Goal: Find specific page/section

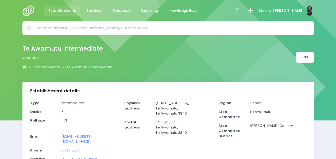
select select "5"
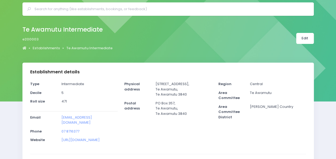
click at [41, 7] on input "text" at bounding box center [170, 9] width 272 height 8
click at [22, 48] on icon at bounding box center [24, 47] width 4 height 3
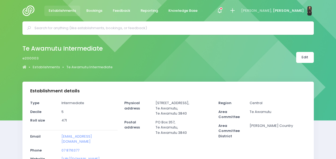
select select "5"
click at [27, 13] on img at bounding box center [29, 10] width 15 height 11
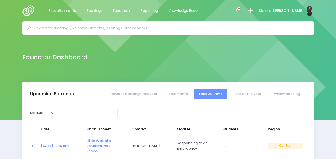
select select "5"
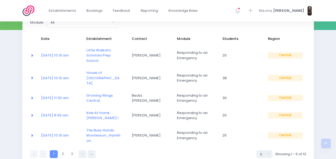
scroll to position [90, 0]
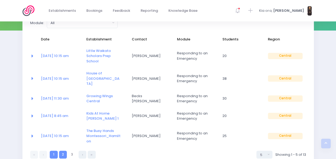
click at [61, 150] on link "2" at bounding box center [63, 154] width 8 height 8
select select "5"
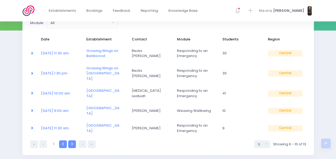
click at [72, 141] on link "3" at bounding box center [72, 144] width 8 height 8
select select "5"
